Goal: Transaction & Acquisition: Obtain resource

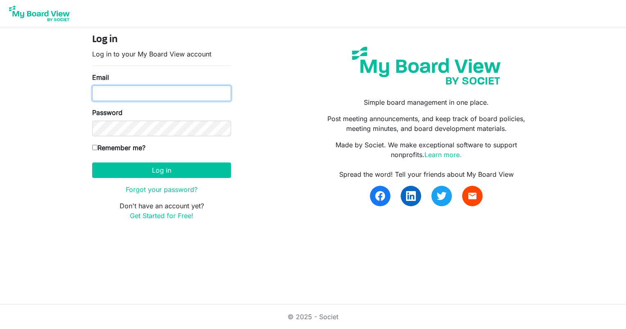
type input "[EMAIL_ADDRESS][DOMAIN_NAME]"
click at [93, 149] on input "Remember me?" at bounding box center [94, 147] width 5 height 5
checkbox input "true"
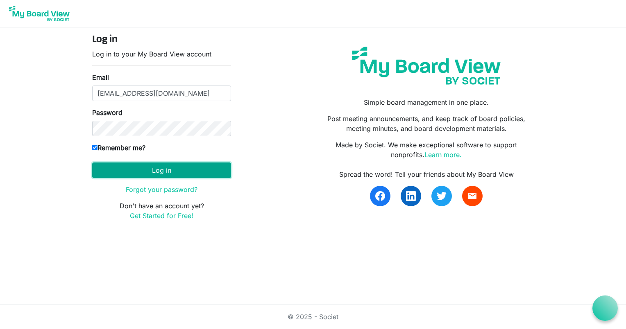
click at [129, 173] on button "Log in" at bounding box center [161, 171] width 139 height 16
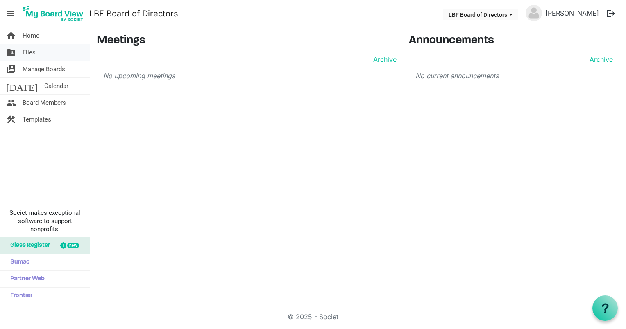
click at [26, 52] on span "Files" at bounding box center [29, 52] width 13 height 16
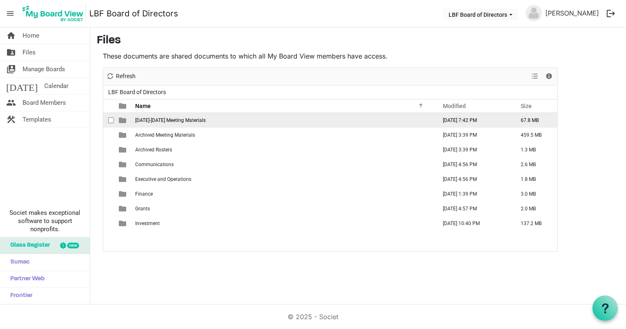
click at [159, 120] on span "2025-2026 Meeting Materials" at bounding box center [170, 121] width 70 height 6
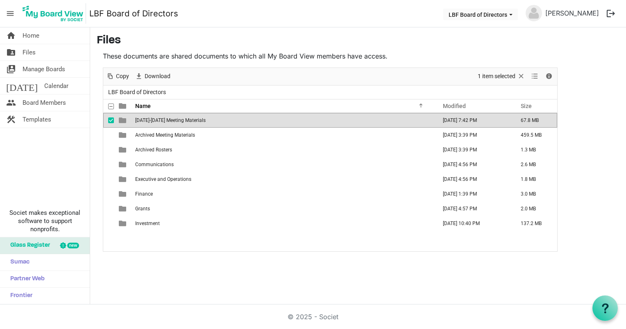
click at [159, 120] on span "2025-2026 Meeting Materials" at bounding box center [170, 121] width 70 height 6
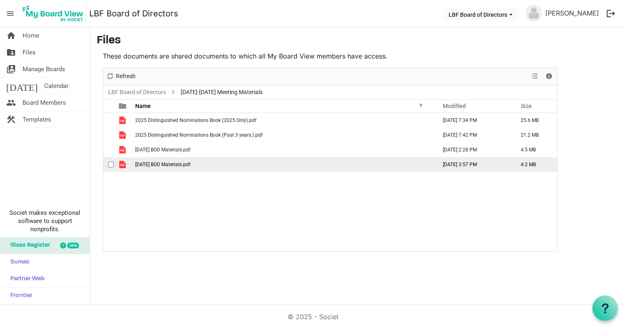
click at [190, 165] on span "October 2025 BOD Materials.pdf" at bounding box center [162, 165] width 55 height 6
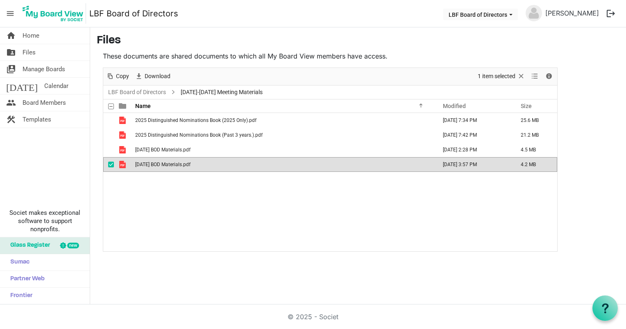
click at [190, 165] on span "October 2025 BOD Materials.pdf" at bounding box center [162, 165] width 55 height 6
